Goal: Find specific page/section: Find specific page/section

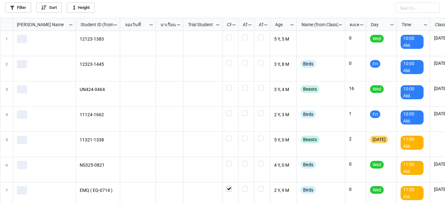
scroll to position [182, 442]
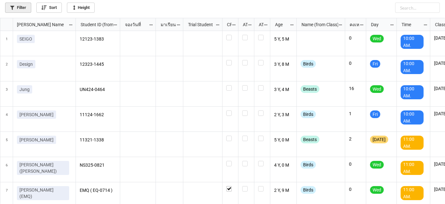
click at [16, 11] on link "Filter" at bounding box center [18, 8] width 26 height 10
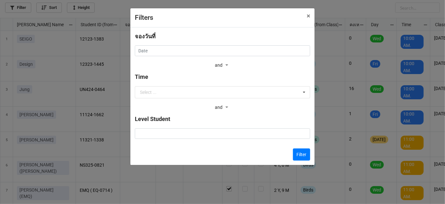
click at [204, 56] on div "จองวันที่ ‹ September 2025 › Su Mo Tu We Th Fr Sa 31 1 2 3 4 5 6 7 8 9 10 11 12…" at bounding box center [222, 51] width 175 height 38
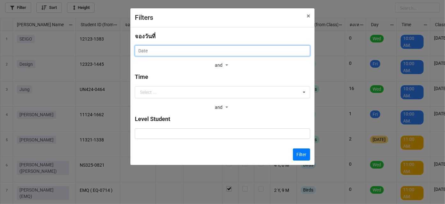
click at [204, 52] on input "text" at bounding box center [222, 50] width 175 height 11
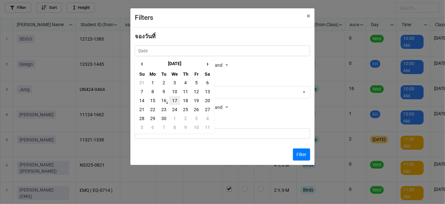
click at [174, 99] on td "17" at bounding box center [174, 100] width 11 height 9
type input "17/9/2025"
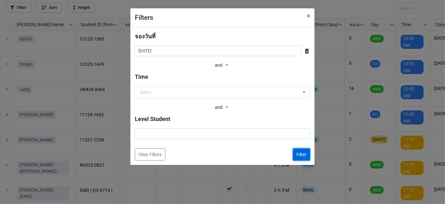
click at [304, 155] on button "Filter" at bounding box center [301, 154] width 17 height 12
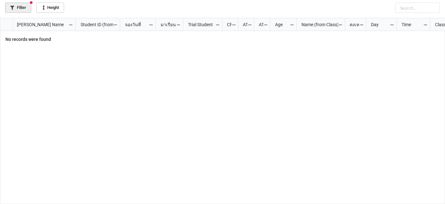
click at [23, 7] on link "Filter" at bounding box center [18, 8] width 26 height 10
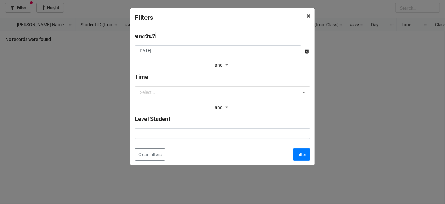
click at [307, 16] on span "×" at bounding box center [309, 16] width 4 height 8
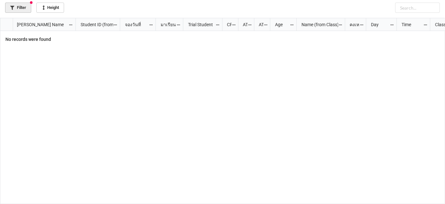
click at [24, 6] on link "Filter" at bounding box center [18, 8] width 26 height 10
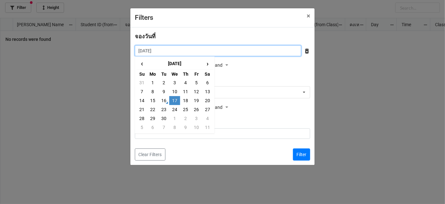
click at [226, 47] on input "17/9/2025" at bounding box center [218, 50] width 167 height 11
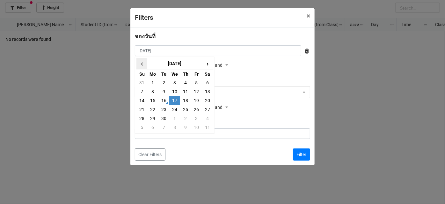
click at [141, 62] on span "‹" at bounding box center [142, 63] width 10 height 11
click at [159, 102] on td "12" at bounding box center [164, 100] width 11 height 9
type input "12/8/2025"
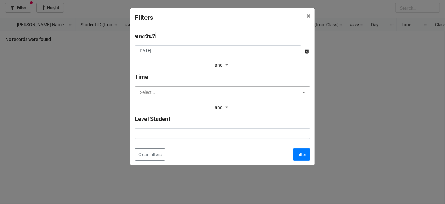
click at [161, 87] on input "text" at bounding box center [223, 91] width 175 height 11
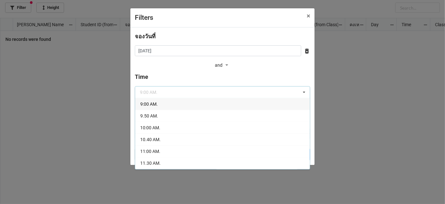
click at [359, 137] on div "Filters × Close จองวันที่ 12/8/2025 ‹ August 2025 › Su Mo Tu We Th Fr Sa 27 28 …" at bounding box center [222, 102] width 445 height 204
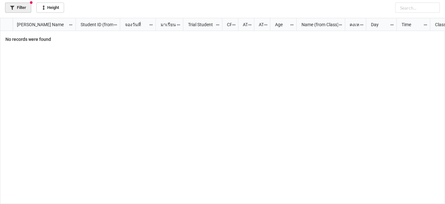
click at [24, 7] on link "Filter" at bounding box center [18, 8] width 26 height 10
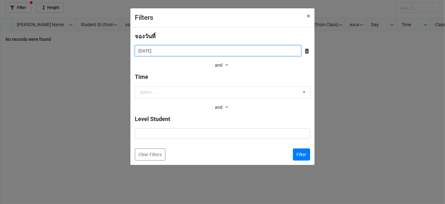
click at [193, 51] on input "17/9/2025" at bounding box center [218, 50] width 167 height 11
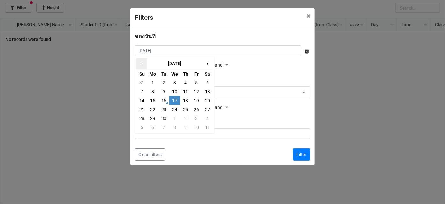
click at [141, 67] on span "‹" at bounding box center [142, 63] width 10 height 11
click at [162, 108] on td "19" at bounding box center [164, 109] width 11 height 9
type input "19/8/2025"
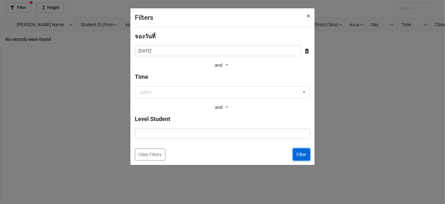
click at [305, 152] on button "Filter" at bounding box center [301, 154] width 17 height 12
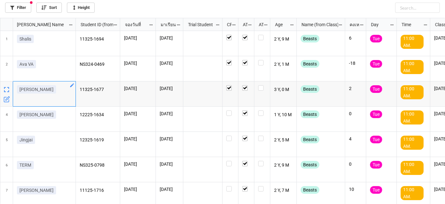
click at [35, 89] on div "Darin" at bounding box center [44, 90] width 55 height 11
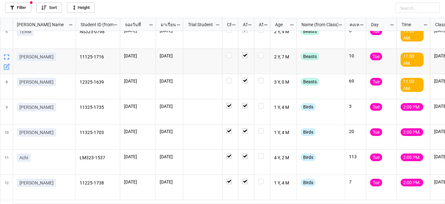
scroll to position [0, 0]
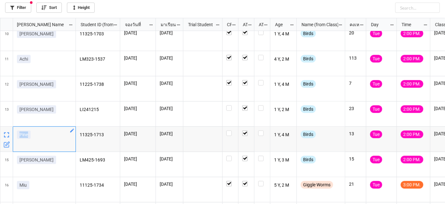
drag, startPoint x: 31, startPoint y: 136, endPoint x: 19, endPoint y: 137, distance: 12.2
click at [19, 137] on div "Pine" at bounding box center [44, 135] width 55 height 11
copy p "Pine"
click at [26, 5] on link "Filter" at bounding box center [18, 8] width 26 height 10
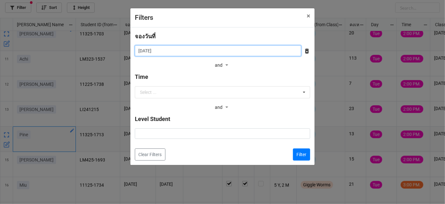
click at [172, 54] on input "19/8/2025" at bounding box center [218, 50] width 167 height 11
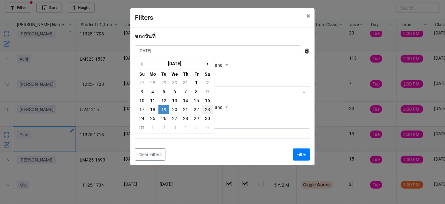
click at [204, 109] on td "23" at bounding box center [207, 109] width 11 height 9
type input "23/8/2025"
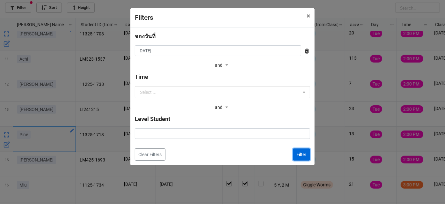
click at [300, 154] on button "Filter" at bounding box center [301, 154] width 17 height 12
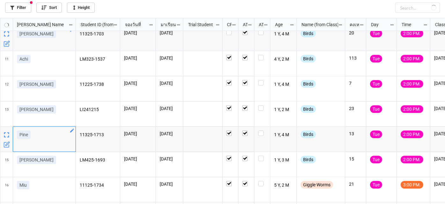
checkbox input "false"
checkbox input "true"
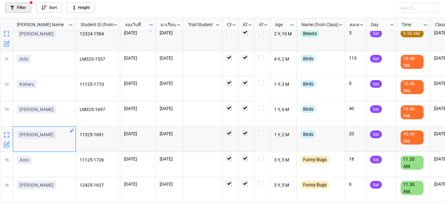
click at [23, 8] on link "Filter" at bounding box center [18, 8] width 26 height 10
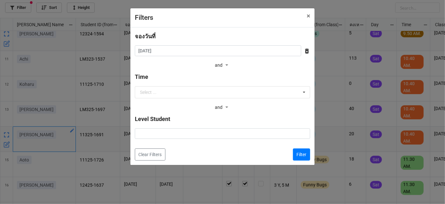
click at [301, 53] on div at bounding box center [305, 50] width 9 height 7
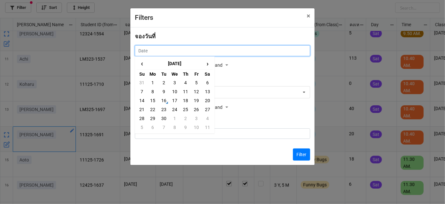
click at [298, 53] on input "text" at bounding box center [222, 50] width 175 height 11
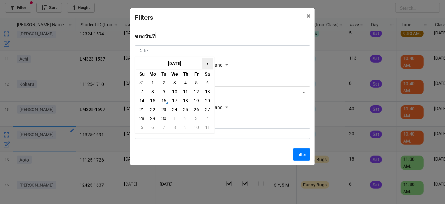
click at [204, 63] on span "›" at bounding box center [208, 63] width 10 height 11
click at [141, 66] on span "‹" at bounding box center [142, 63] width 10 height 11
click at [205, 101] on td "20" at bounding box center [207, 100] width 11 height 9
type input "20/9/2025"
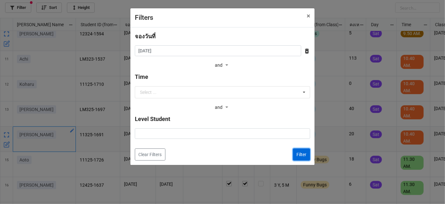
click at [298, 154] on button "Filter" at bounding box center [301, 154] width 17 height 12
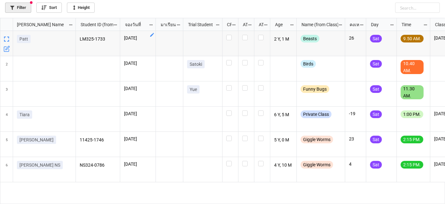
click at [20, 10] on link "Filter" at bounding box center [18, 8] width 26 height 10
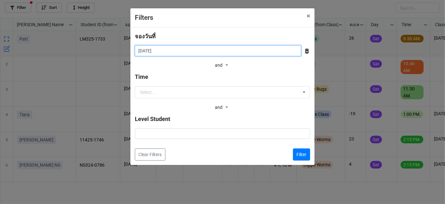
click at [228, 49] on input "20/9/2025" at bounding box center [218, 50] width 167 height 11
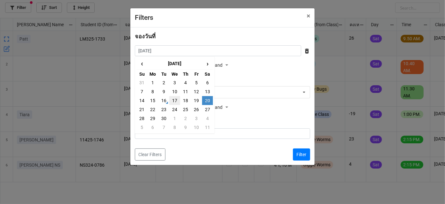
click at [173, 98] on td "17" at bounding box center [174, 100] width 11 height 9
type input "17/9/2025"
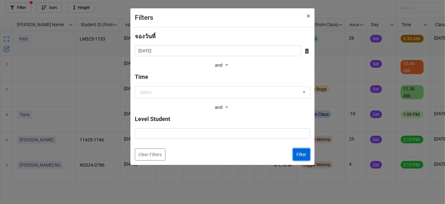
click at [299, 156] on button "Filter" at bounding box center [301, 154] width 17 height 12
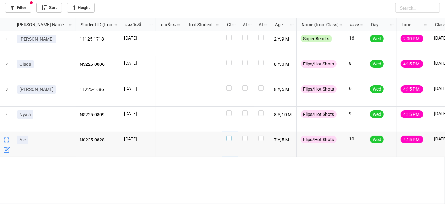
click at [227, 136] on label "grid" at bounding box center [230, 136] width 8 height 0
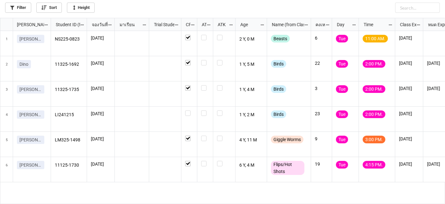
scroll to position [3, 3]
click at [210, 40] on div "grid" at bounding box center [205, 43] width 16 height 25
click at [205, 35] on label "grid" at bounding box center [205, 35] width 8 height 0
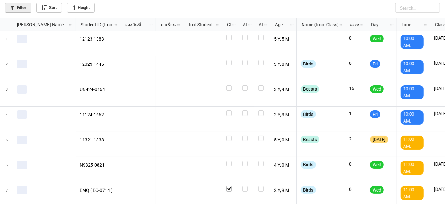
scroll to position [182, 442]
click at [24, 10] on link "Filter" at bounding box center [18, 8] width 26 height 10
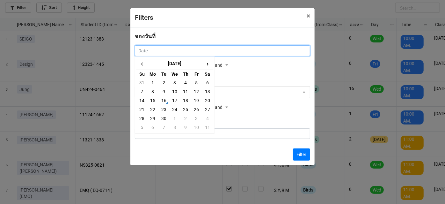
click at [285, 53] on input "text" at bounding box center [222, 50] width 175 height 11
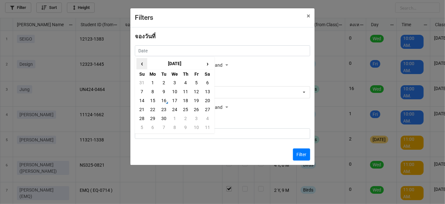
click at [141, 62] on span "‹" at bounding box center [142, 63] width 10 height 11
click at [174, 85] on td "2" at bounding box center [174, 82] width 11 height 9
type input "2/7/2025"
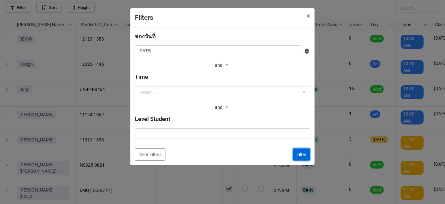
click at [299, 156] on button "Filter" at bounding box center [301, 154] width 17 height 12
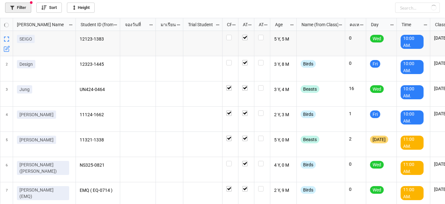
checkbox input "true"
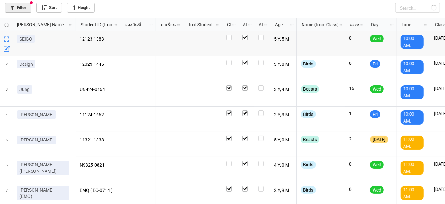
checkbox input "true"
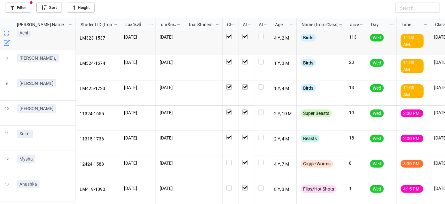
scroll to position [157, 0]
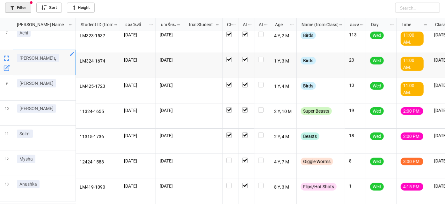
drag, startPoint x: 44, startPoint y: 67, endPoint x: 28, endPoint y: 8, distance: 60.8
click at [28, 8] on link "Filter" at bounding box center [18, 8] width 26 height 10
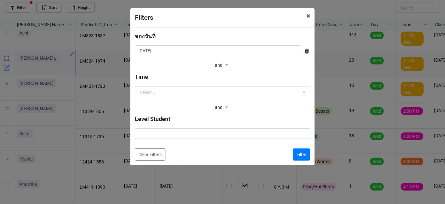
click at [307, 15] on span "×" at bounding box center [309, 16] width 4 height 8
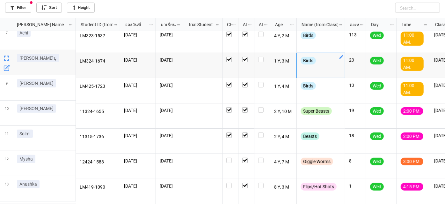
drag, startPoint x: 445, startPoint y: 52, endPoint x: 299, endPoint y: 43, distance: 146.3
